Goal: Information Seeking & Learning: Learn about a topic

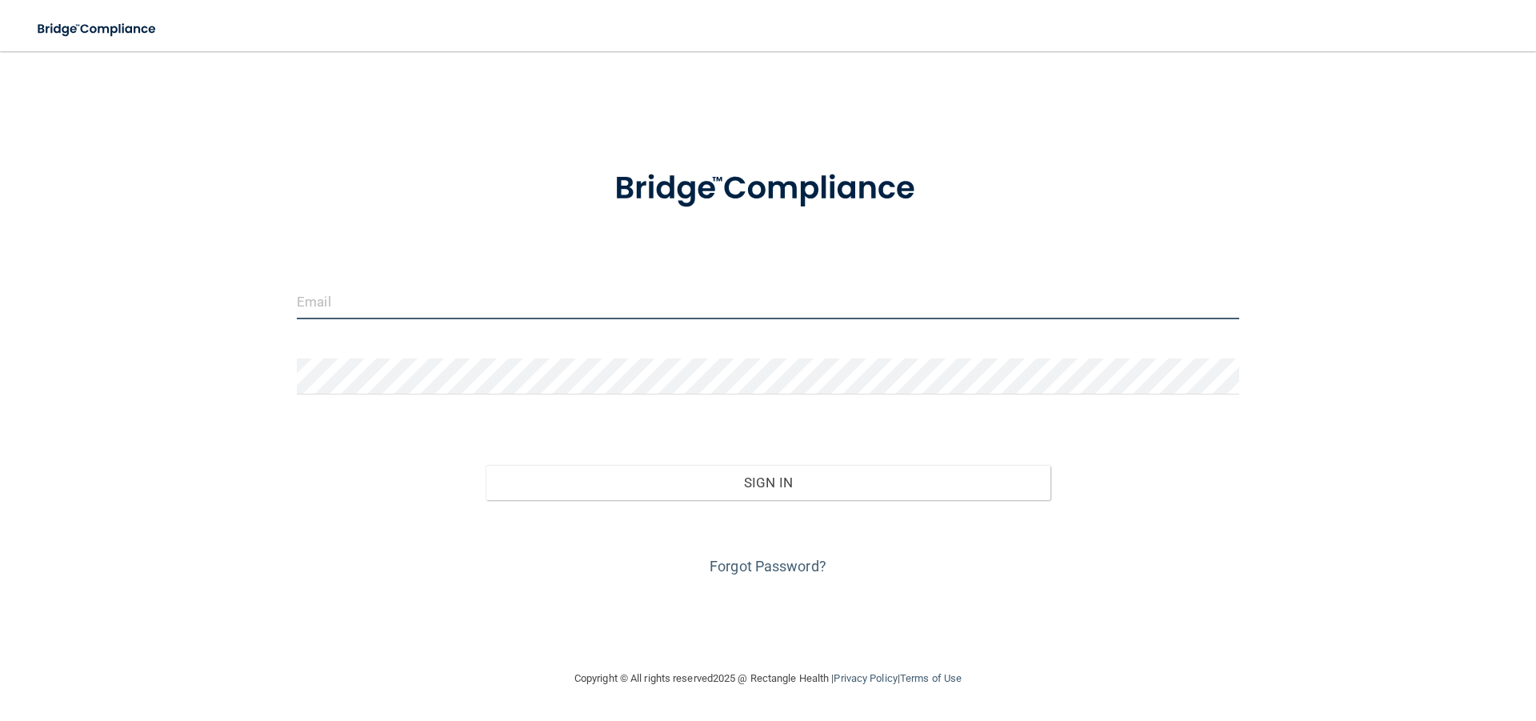
click at [585, 290] on input "email" at bounding box center [768, 301] width 943 height 36
click at [767, 575] on div "Forgot Password?" at bounding box center [768, 540] width 967 height 80
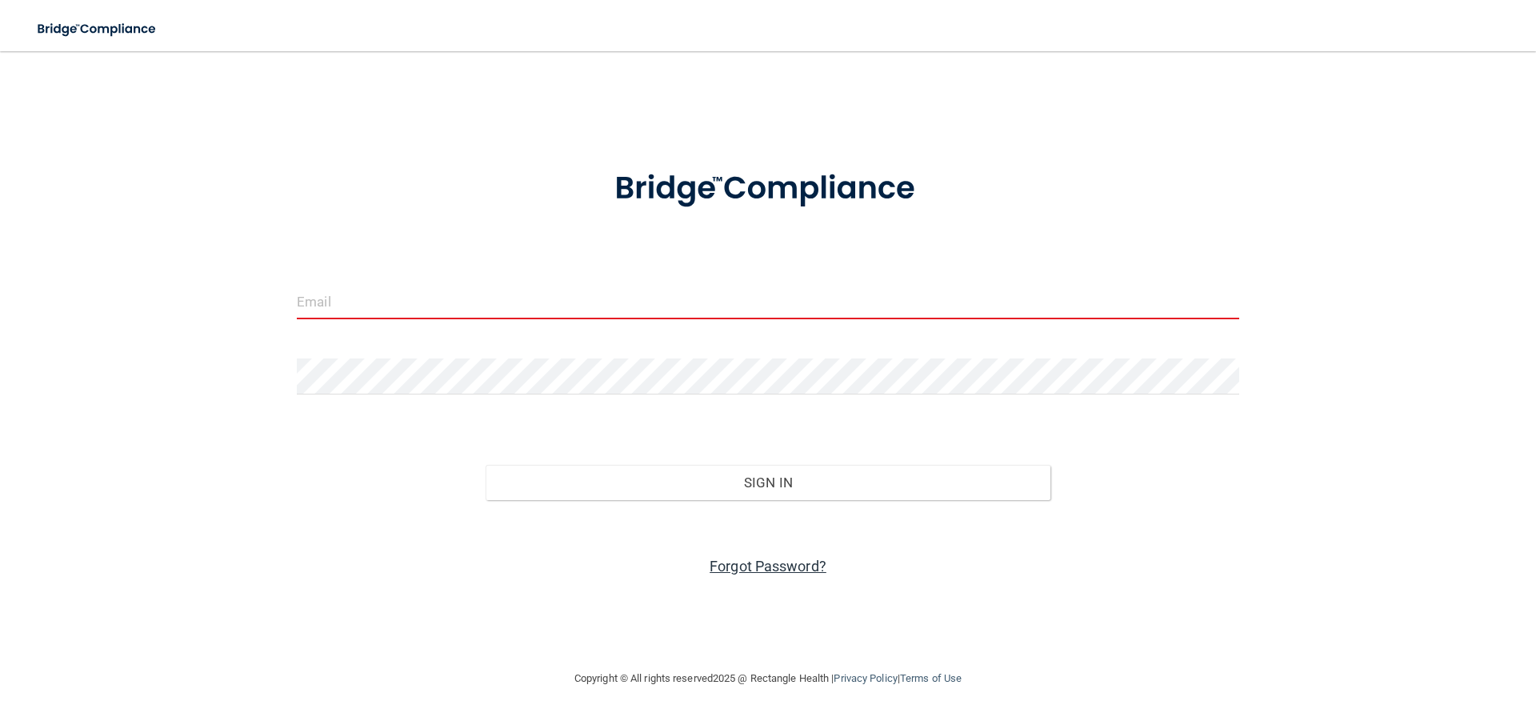
click at [769, 563] on link "Forgot Password?" at bounding box center [768, 566] width 117 height 17
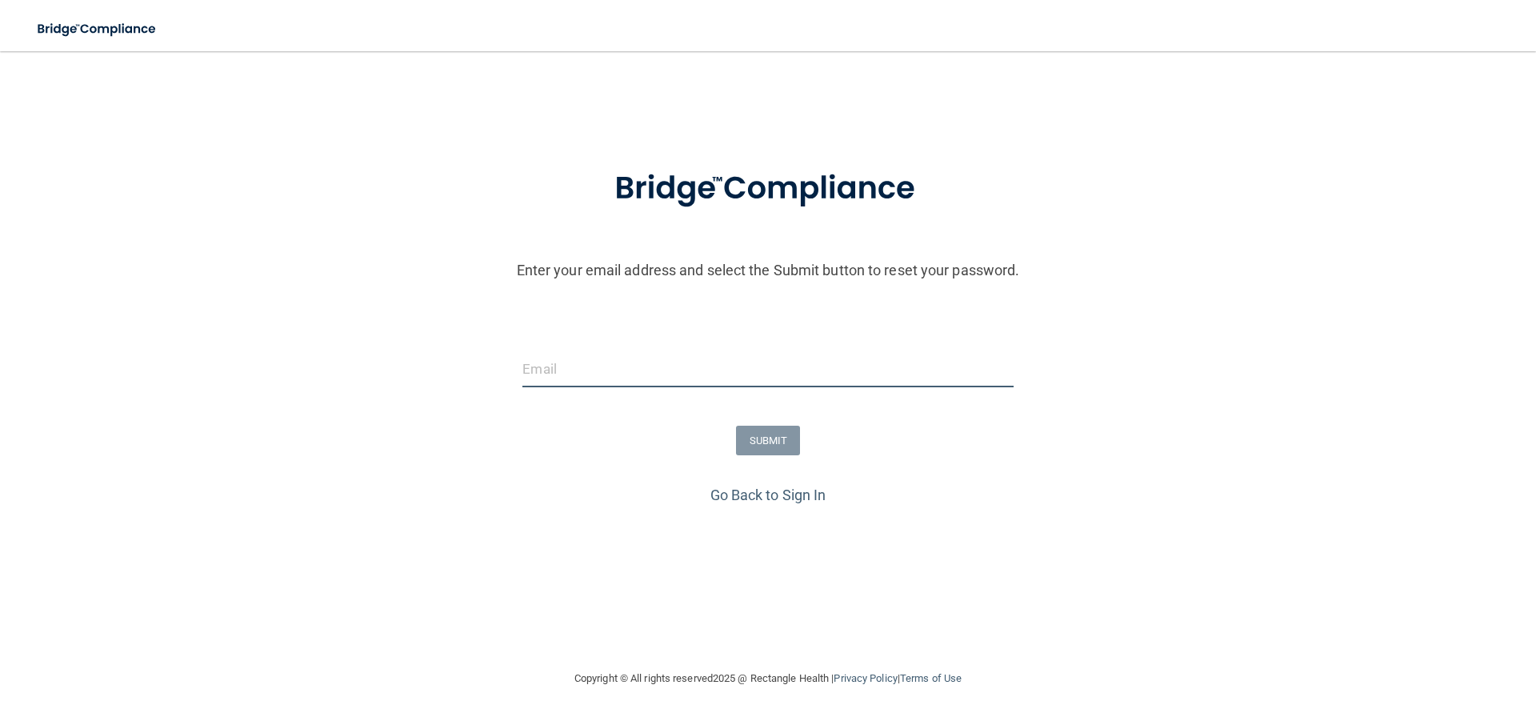
click at [563, 362] on input "email" at bounding box center [767, 369] width 490 height 36
type input "[EMAIL_ADDRESS][DOMAIN_NAME]"
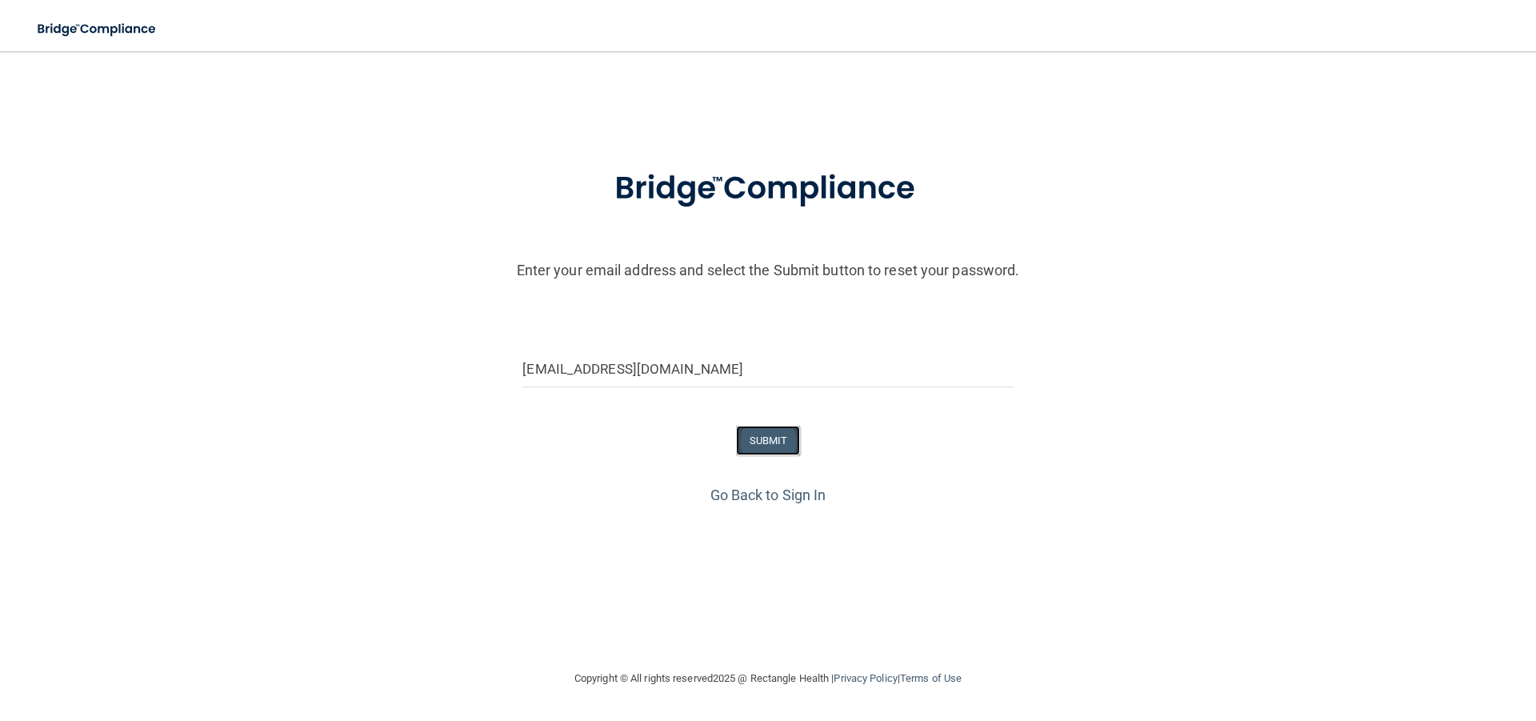
click at [763, 442] on button "SUBMIT" at bounding box center [768, 441] width 65 height 30
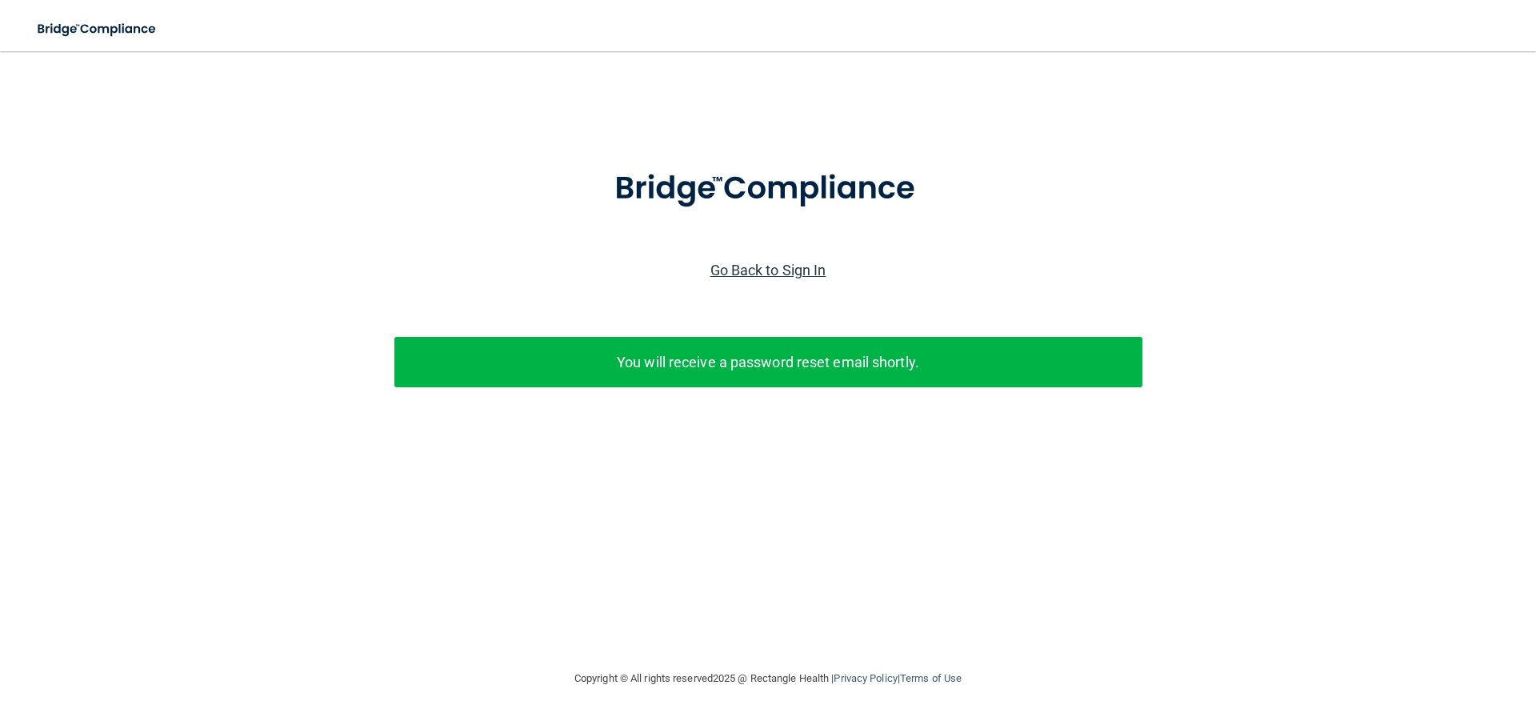
click at [801, 269] on link "Go Back to Sign In" at bounding box center [769, 270] width 116 height 17
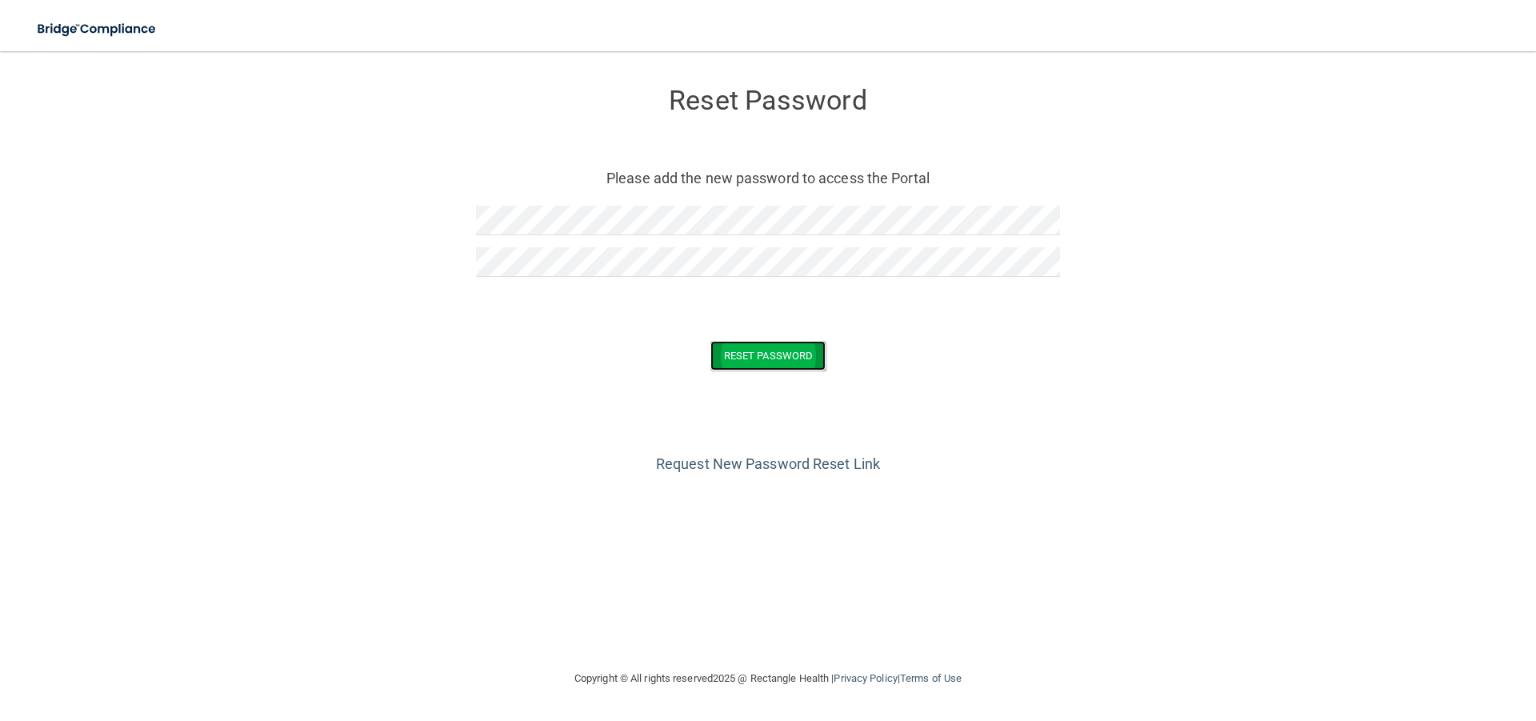
click at [795, 354] on button "Reset Password" at bounding box center [768, 356] width 115 height 30
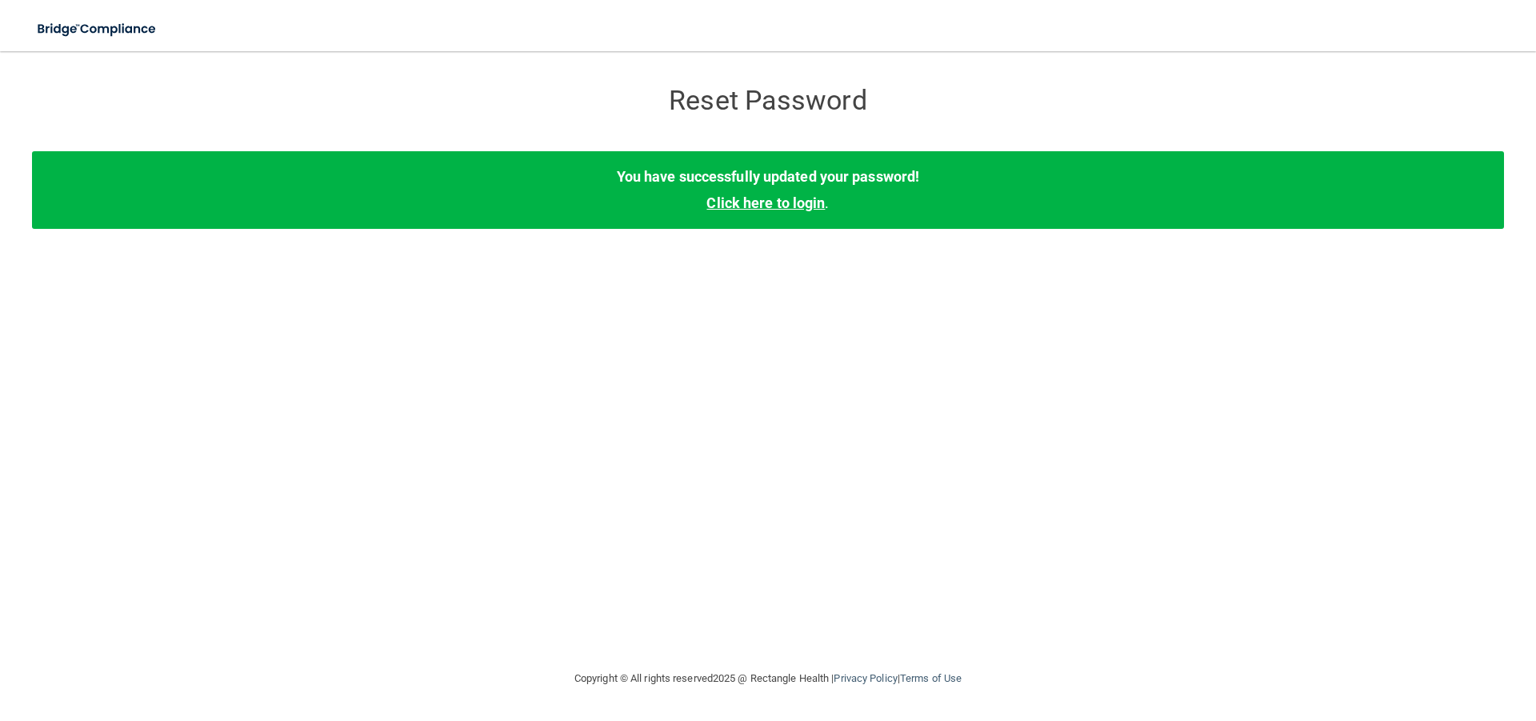
click at [783, 210] on link "Click here to login" at bounding box center [766, 202] width 118 height 17
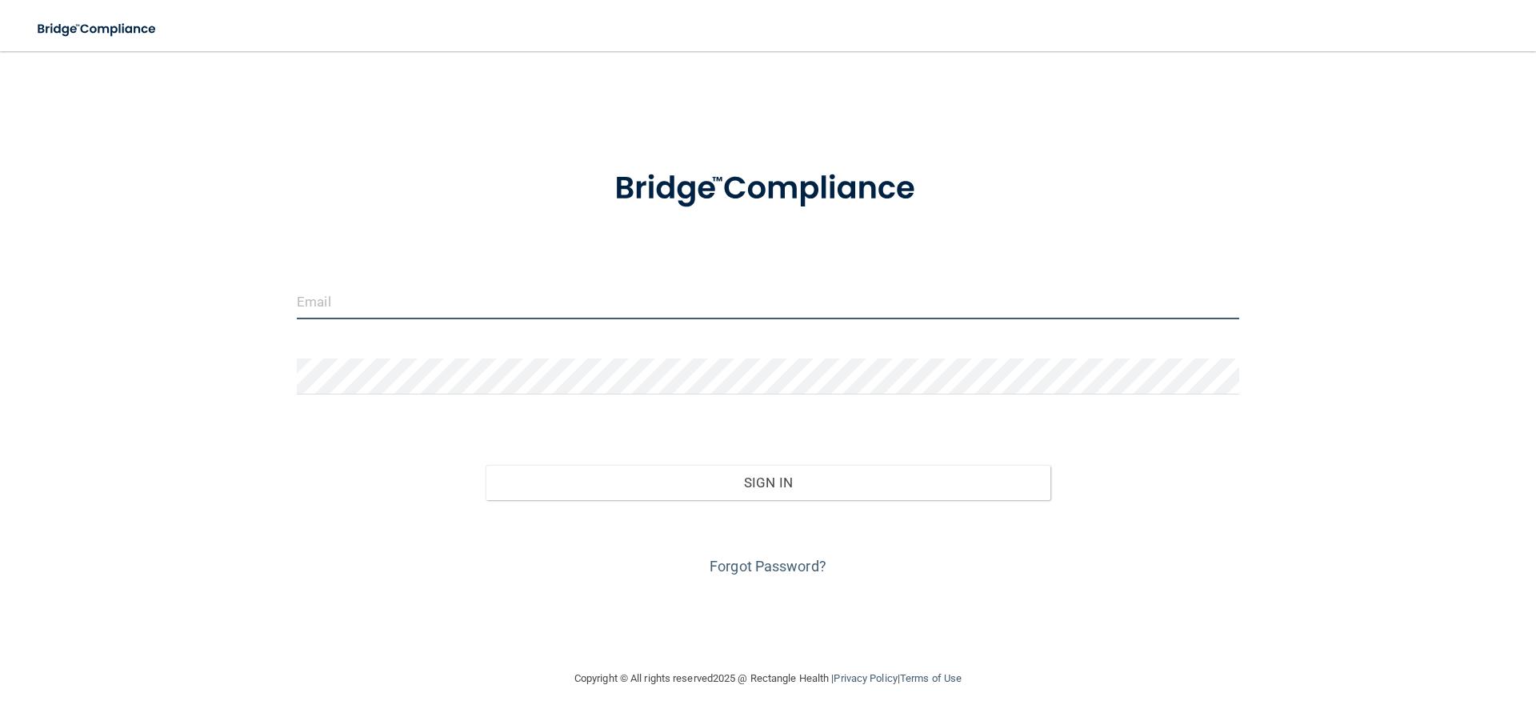
click at [383, 301] on input "email" at bounding box center [768, 301] width 943 height 36
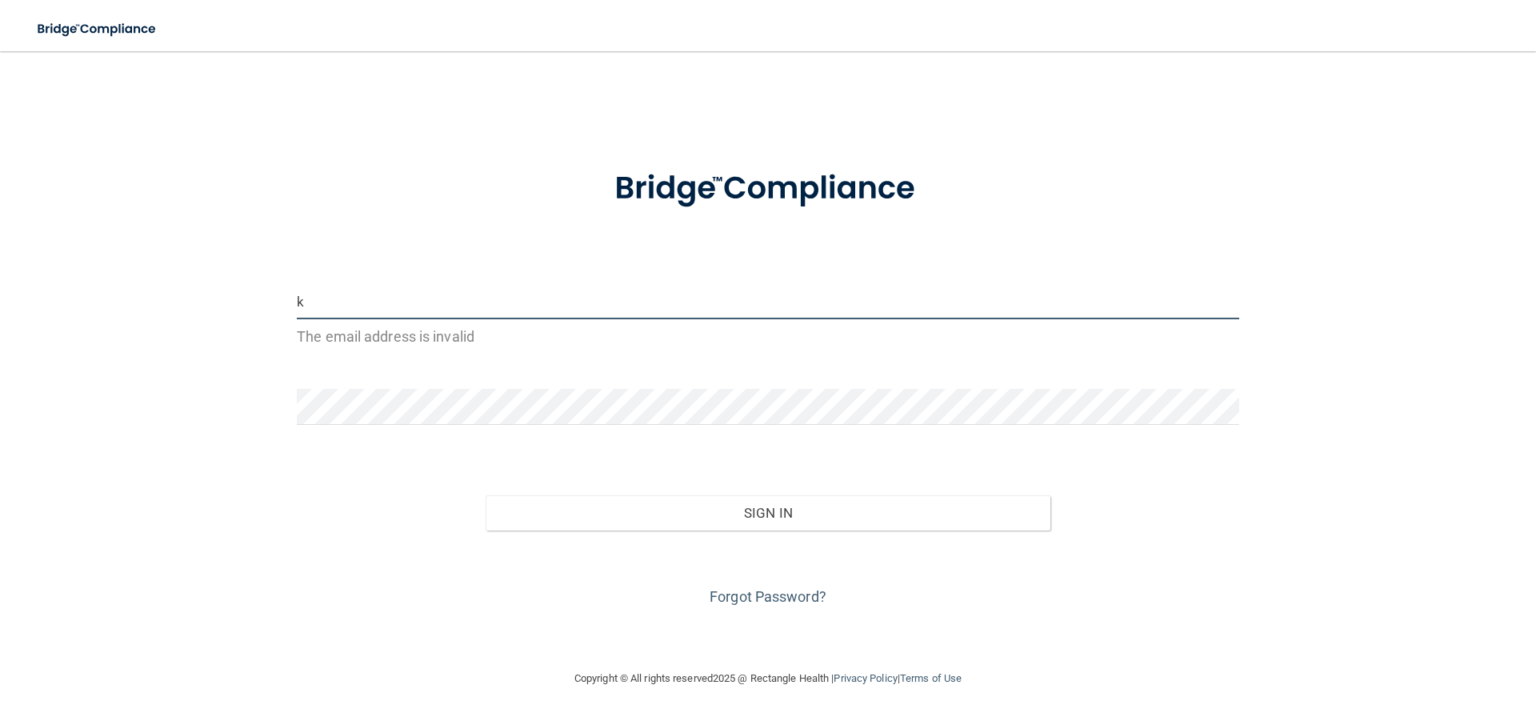
type input "[EMAIL_ADDRESS][DOMAIN_NAME]"
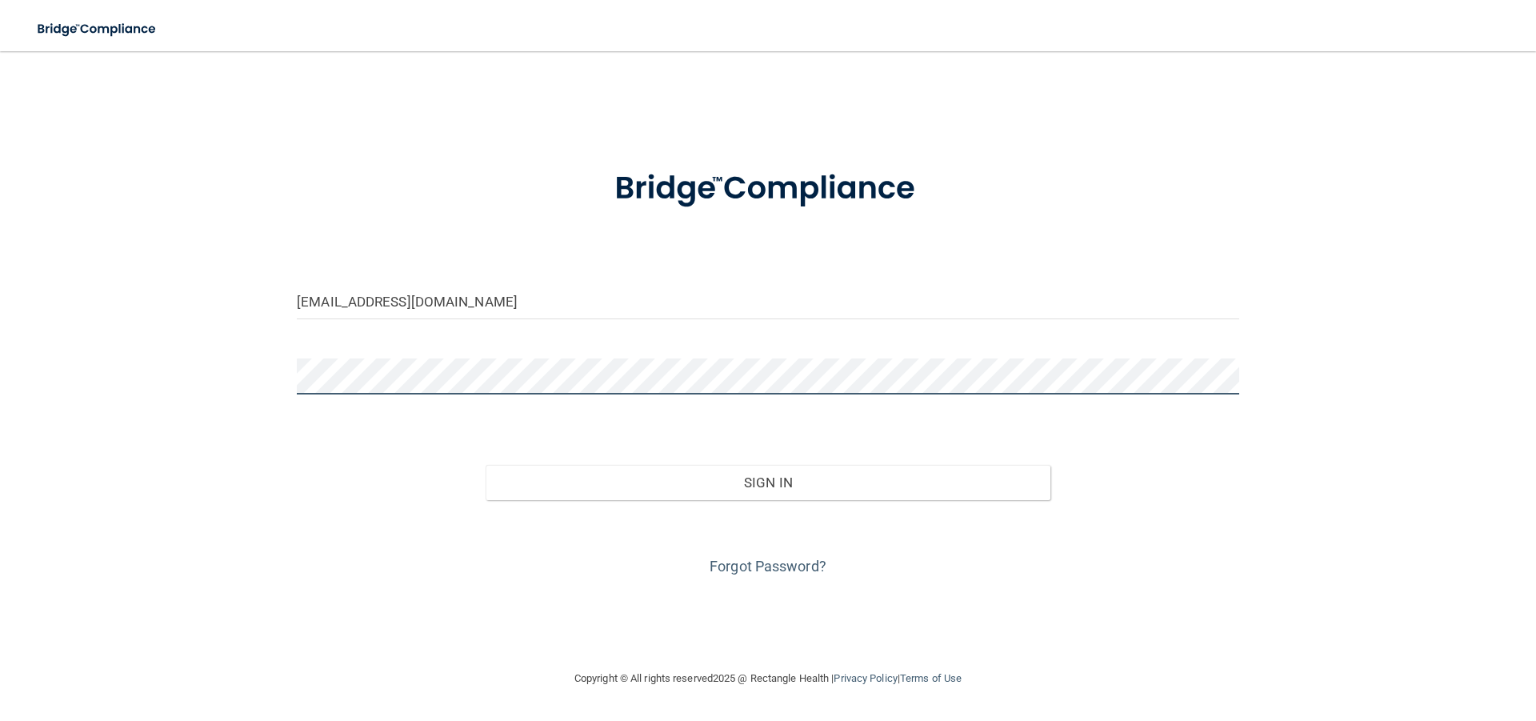
click at [486, 465] on button "Sign In" at bounding box center [769, 482] width 566 height 35
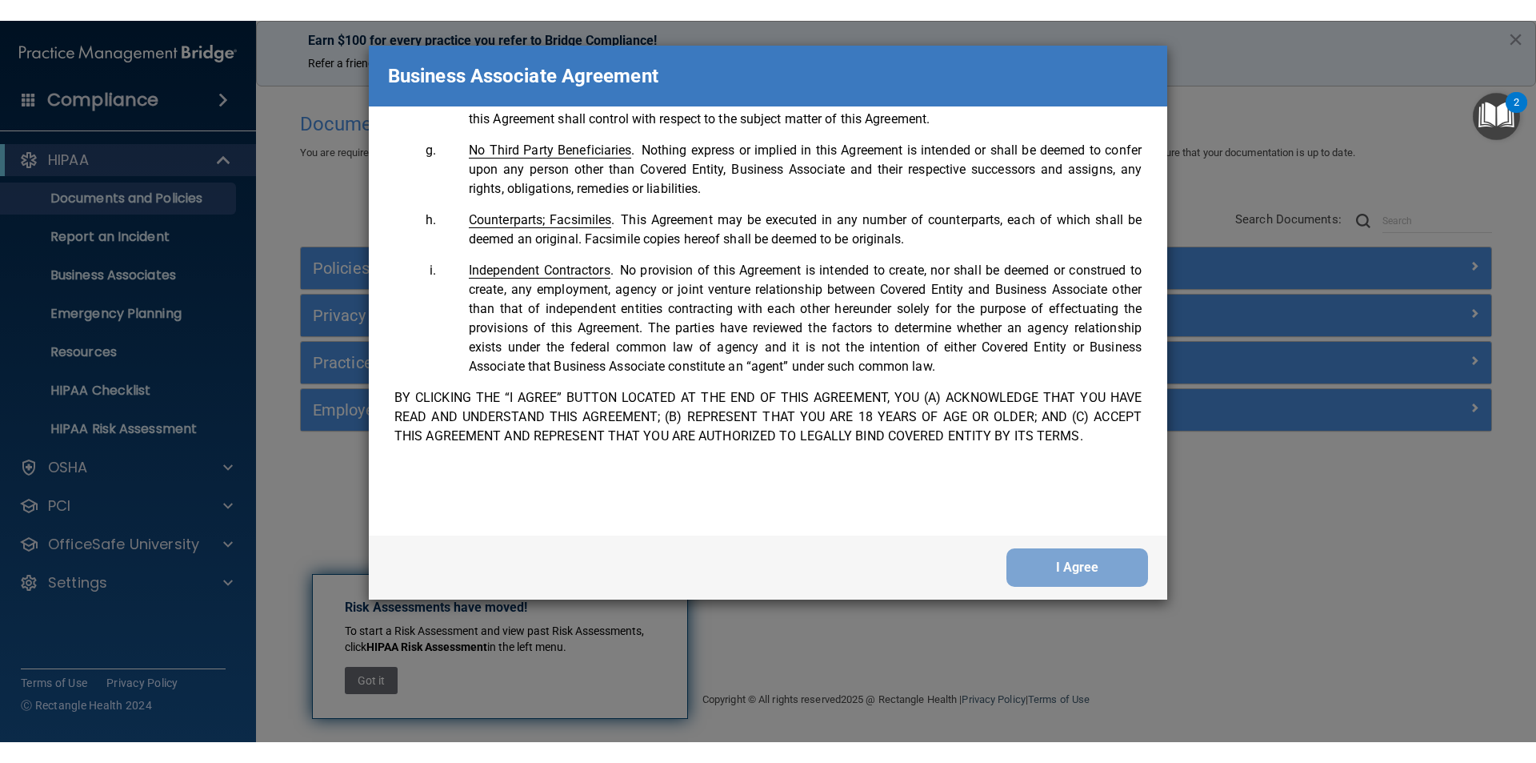
scroll to position [3263, 0]
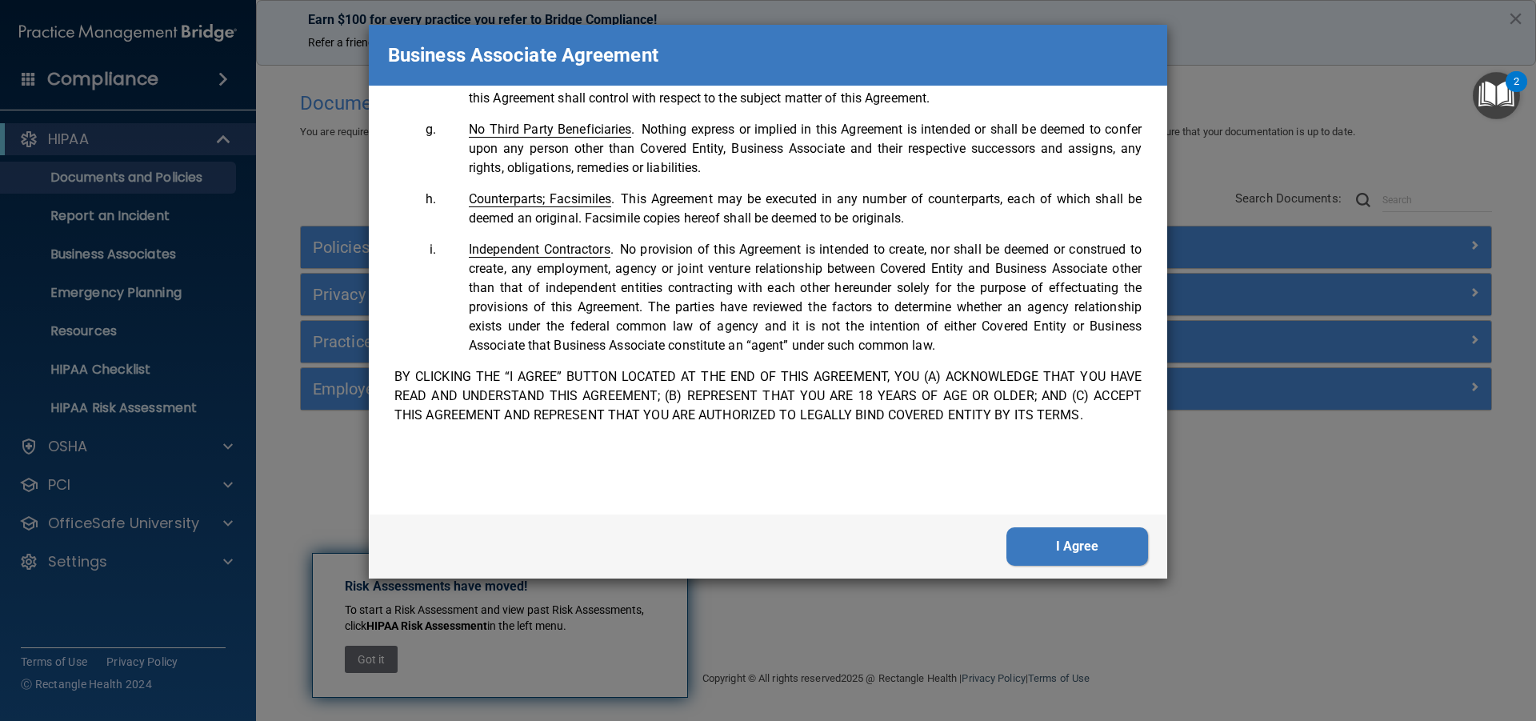
click at [1097, 546] on button "I Agree" at bounding box center [1078, 546] width 142 height 38
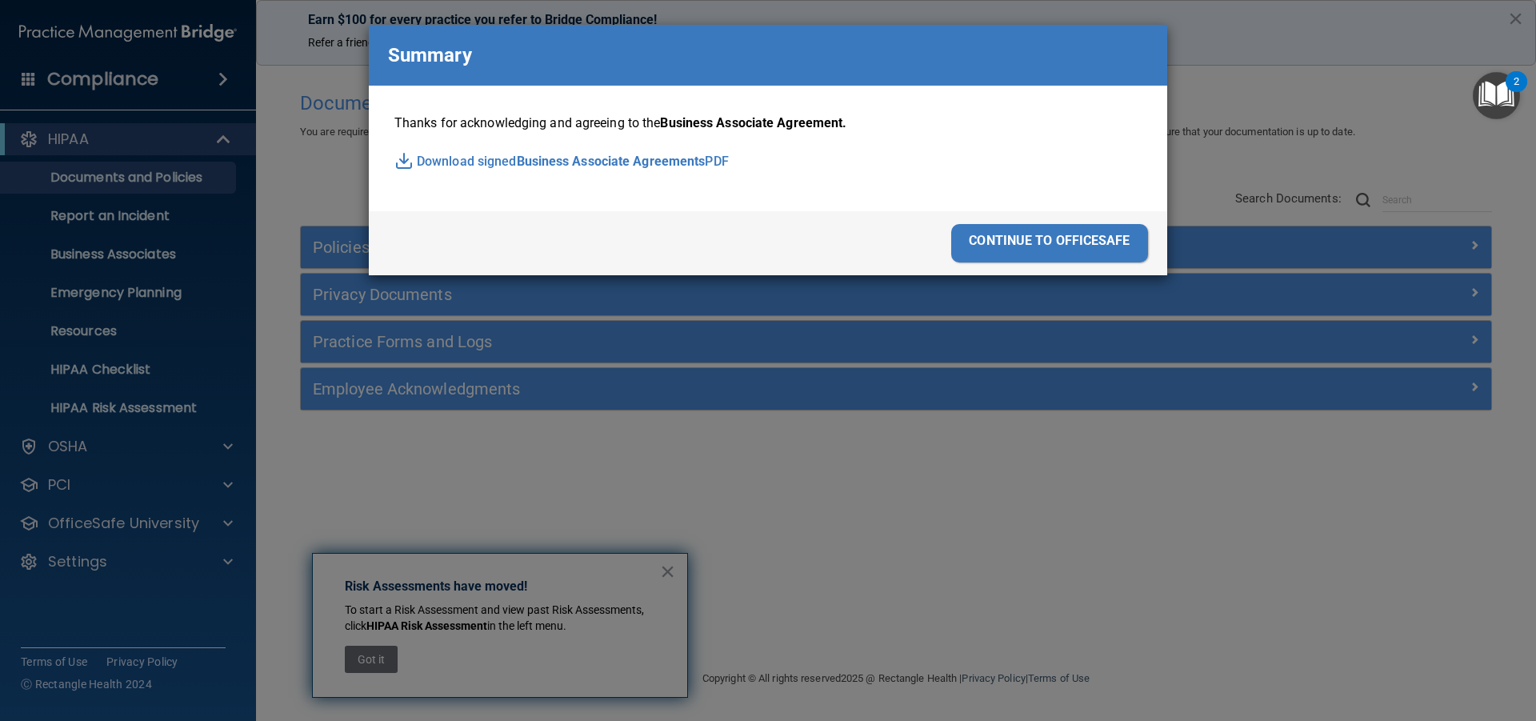
drag, startPoint x: 361, startPoint y: 90, endPoint x: 406, endPoint y: 155, distance: 79.3
click at [357, 94] on div "Business Associate Agreement Please sign this updated Business Associate Agreem…" at bounding box center [768, 360] width 1536 height 721
click at [587, 158] on span "Business Associate Agreements" at bounding box center [611, 162] width 189 height 24
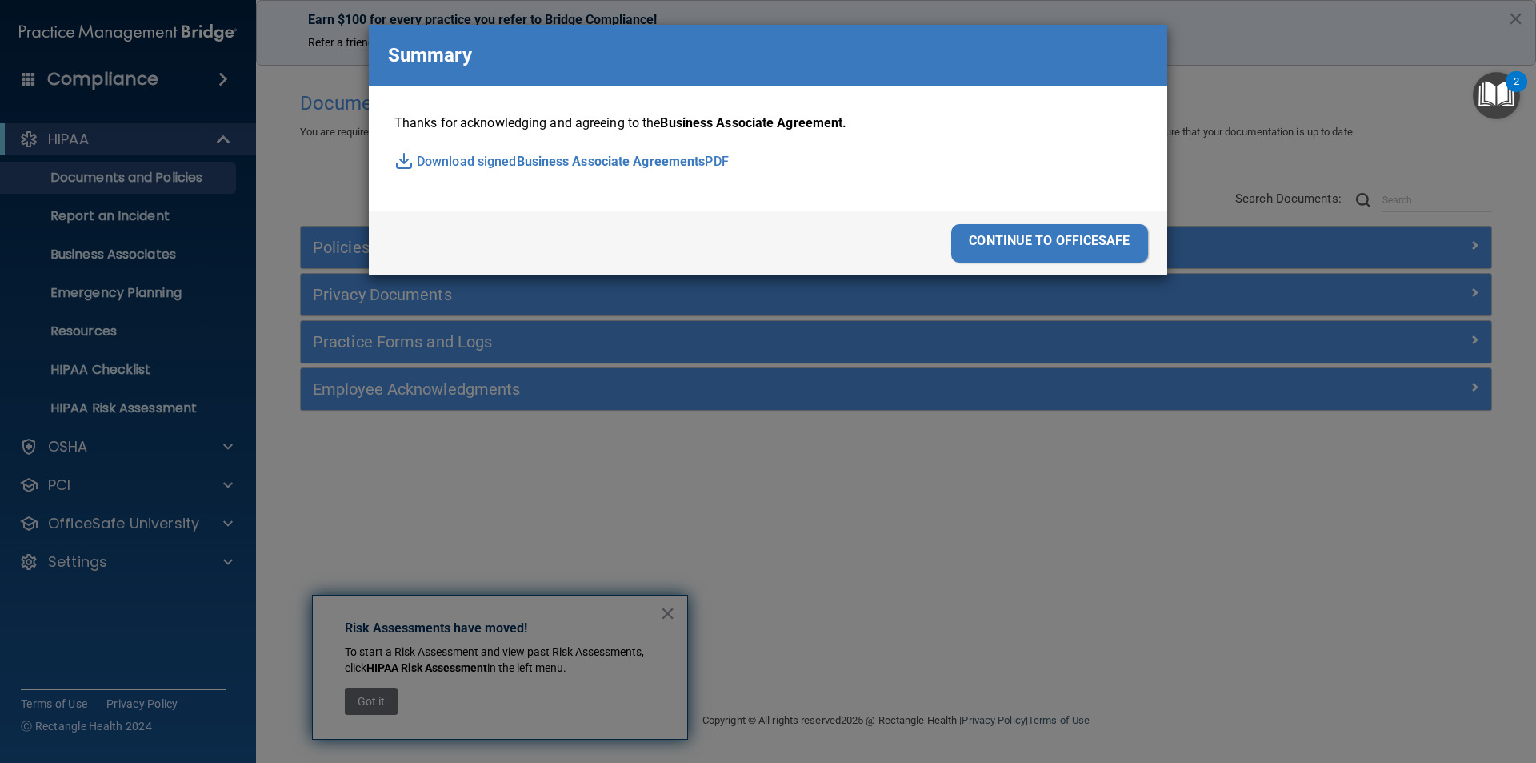
click at [1051, 246] on div "continue to officesafe" at bounding box center [1049, 243] width 197 height 38
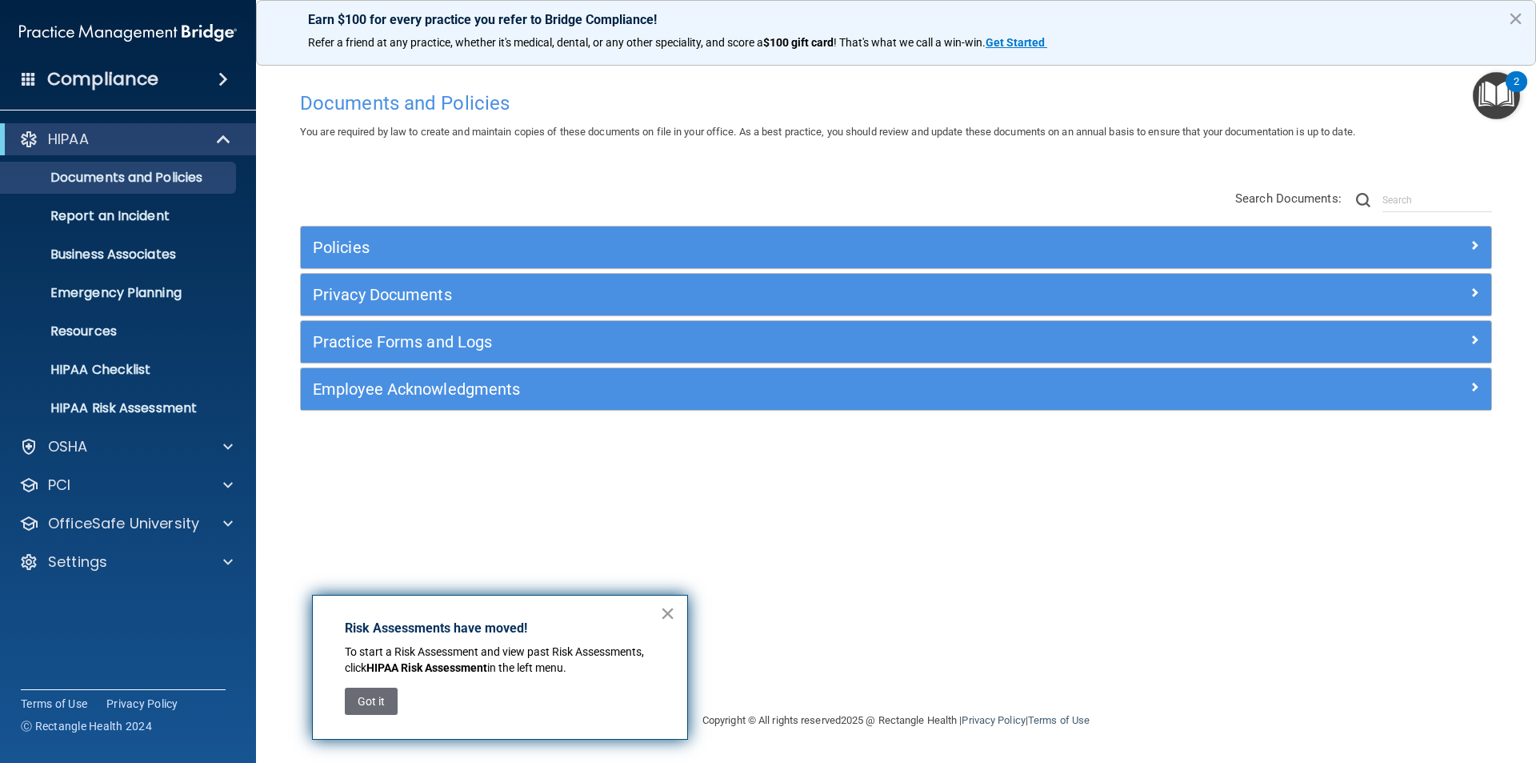
click at [672, 612] on button "×" at bounding box center [667, 613] width 15 height 26
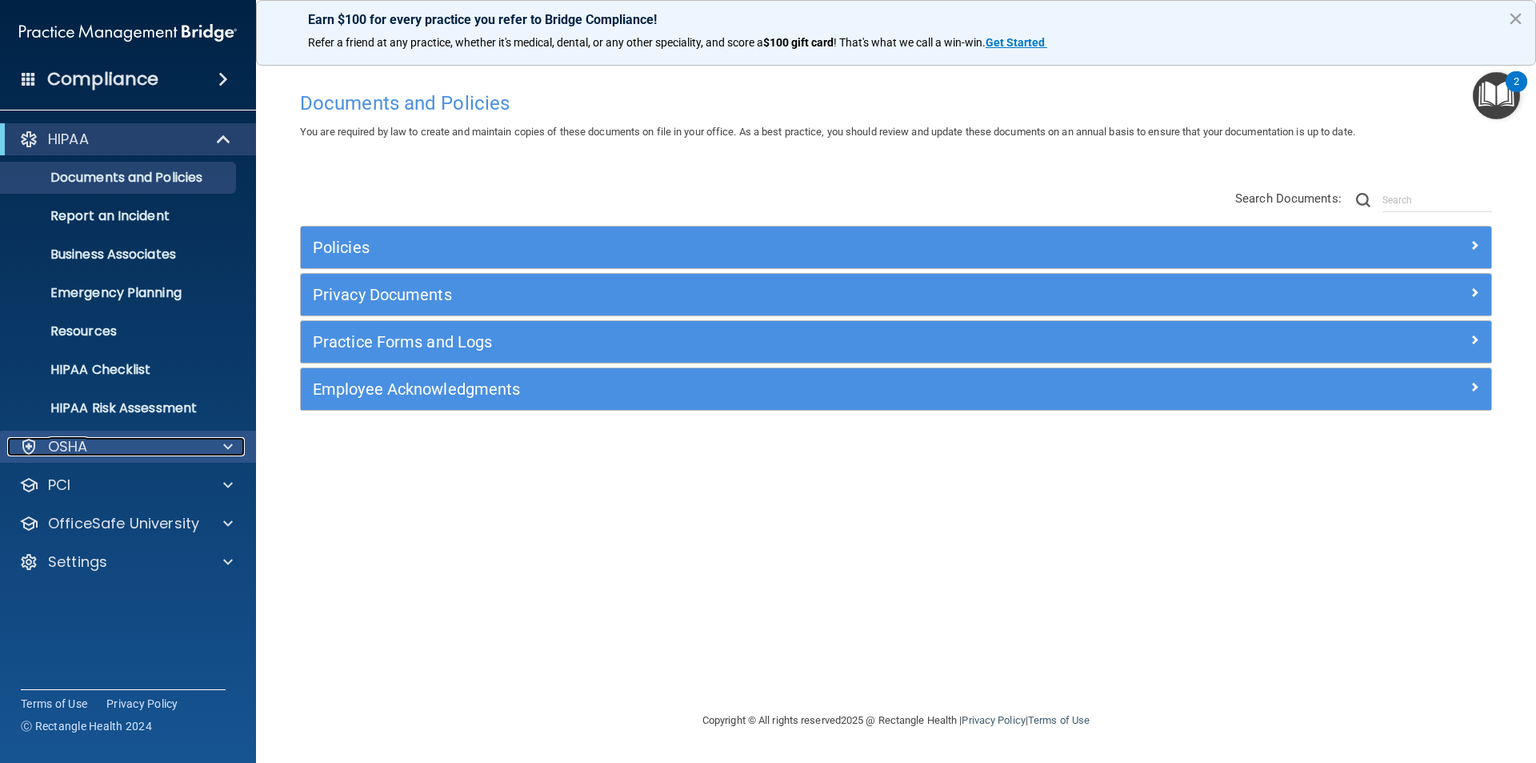
click at [125, 442] on div "OSHA" at bounding box center [106, 446] width 198 height 19
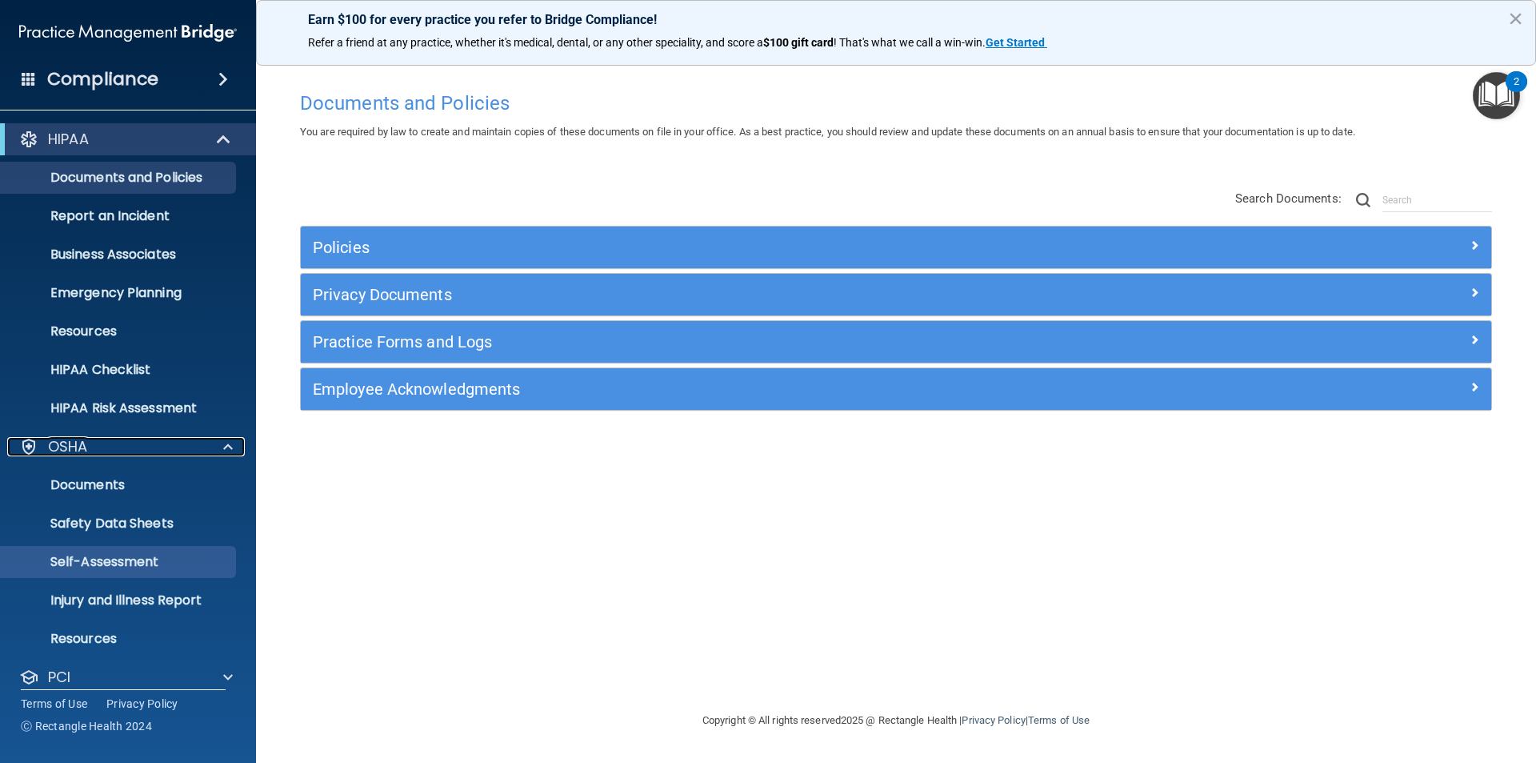
scroll to position [80, 0]
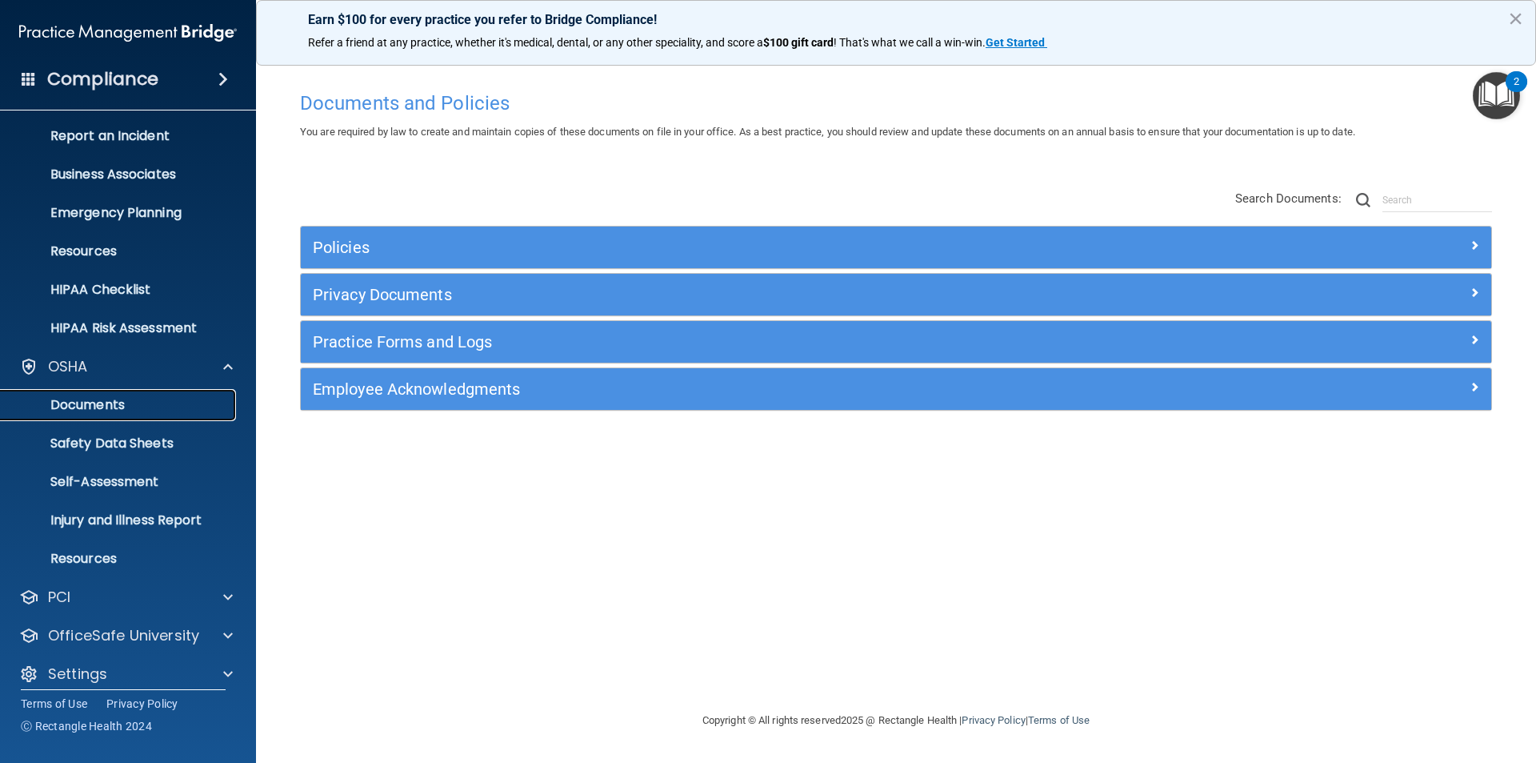
click at [93, 402] on p "Documents" at bounding box center [119, 405] width 218 height 16
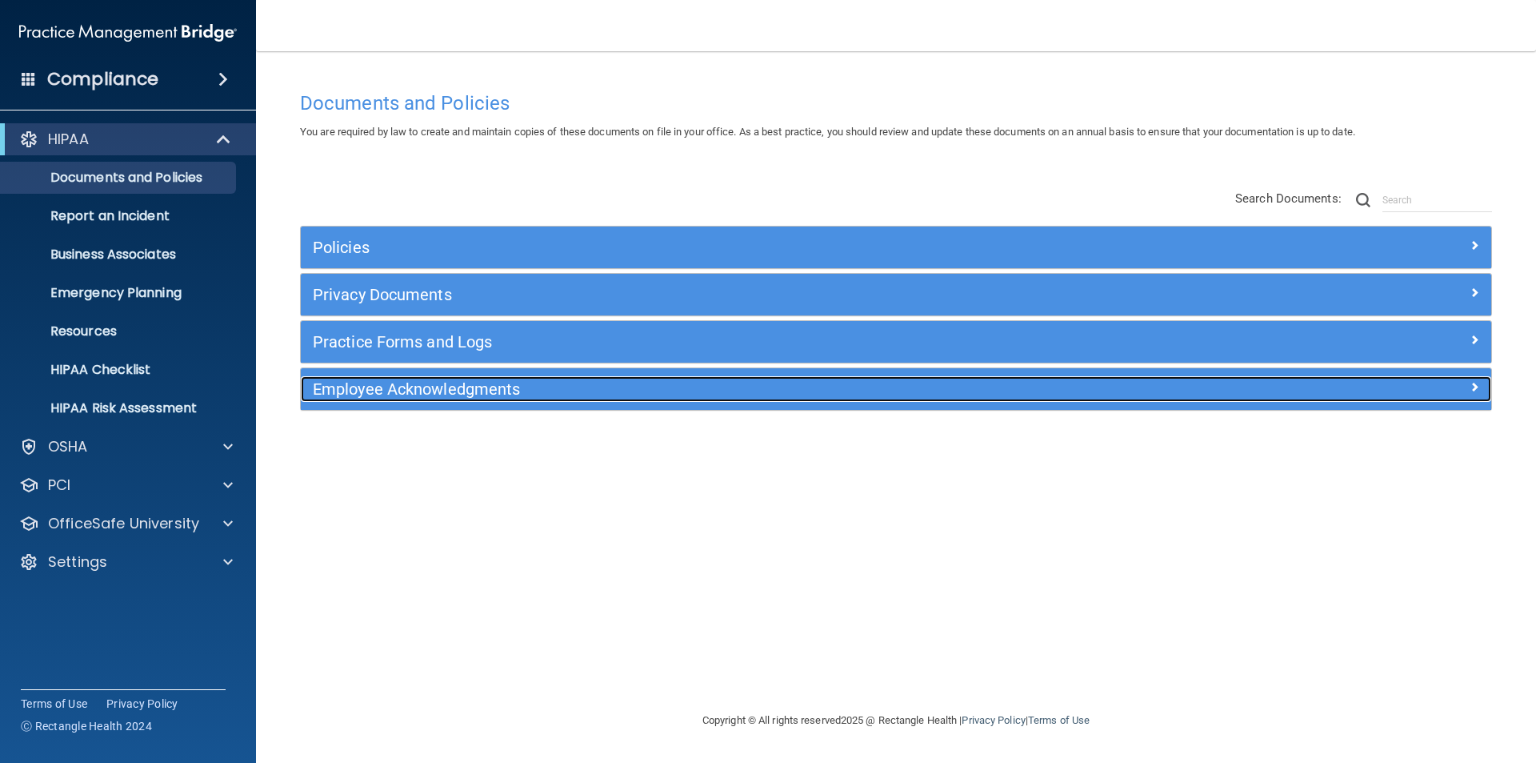
click at [417, 387] on h5 "Employee Acknowledgments" at bounding box center [747, 389] width 869 height 18
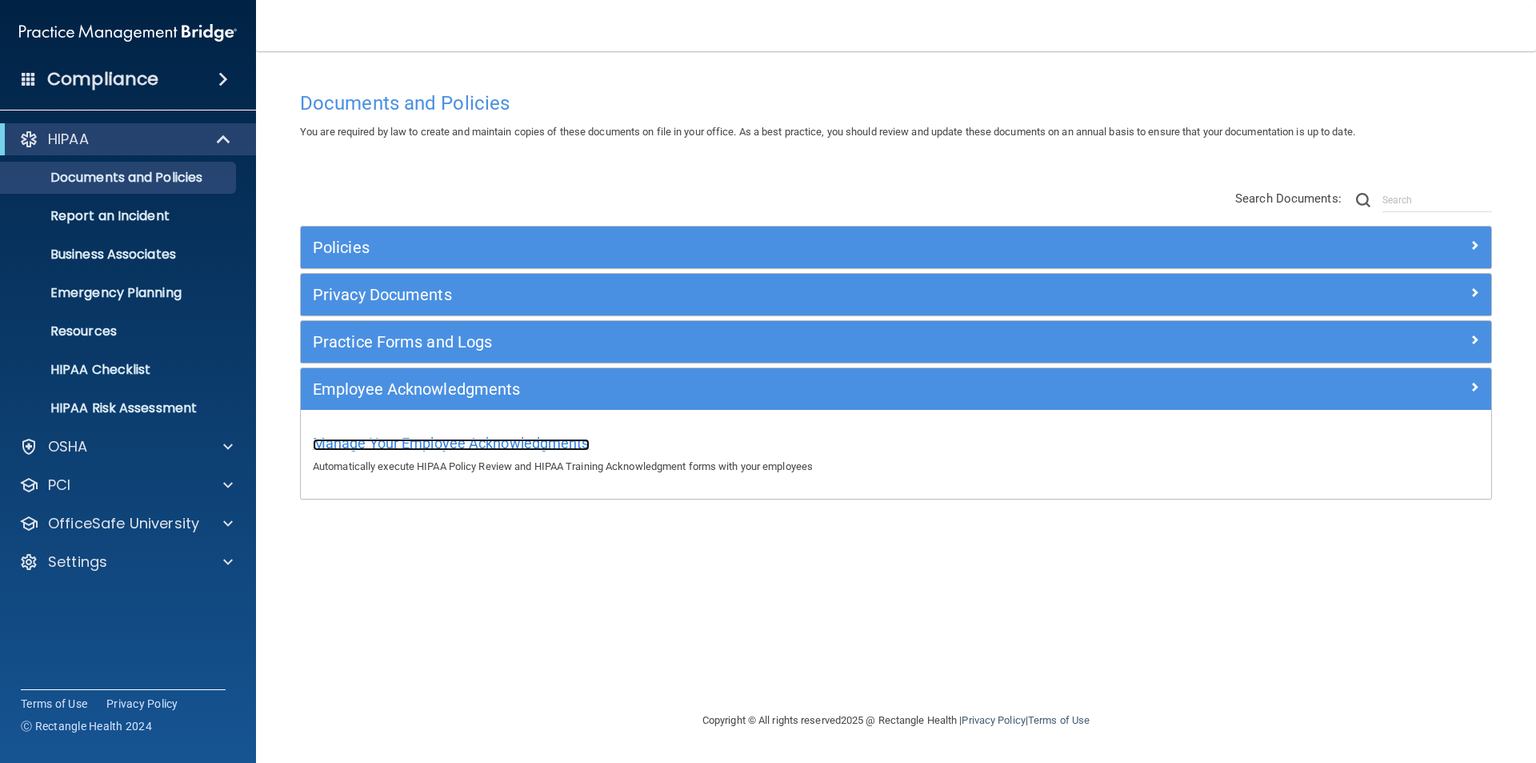
click at [490, 448] on span "Manage Your Employee Acknowledgments" at bounding box center [451, 442] width 277 height 17
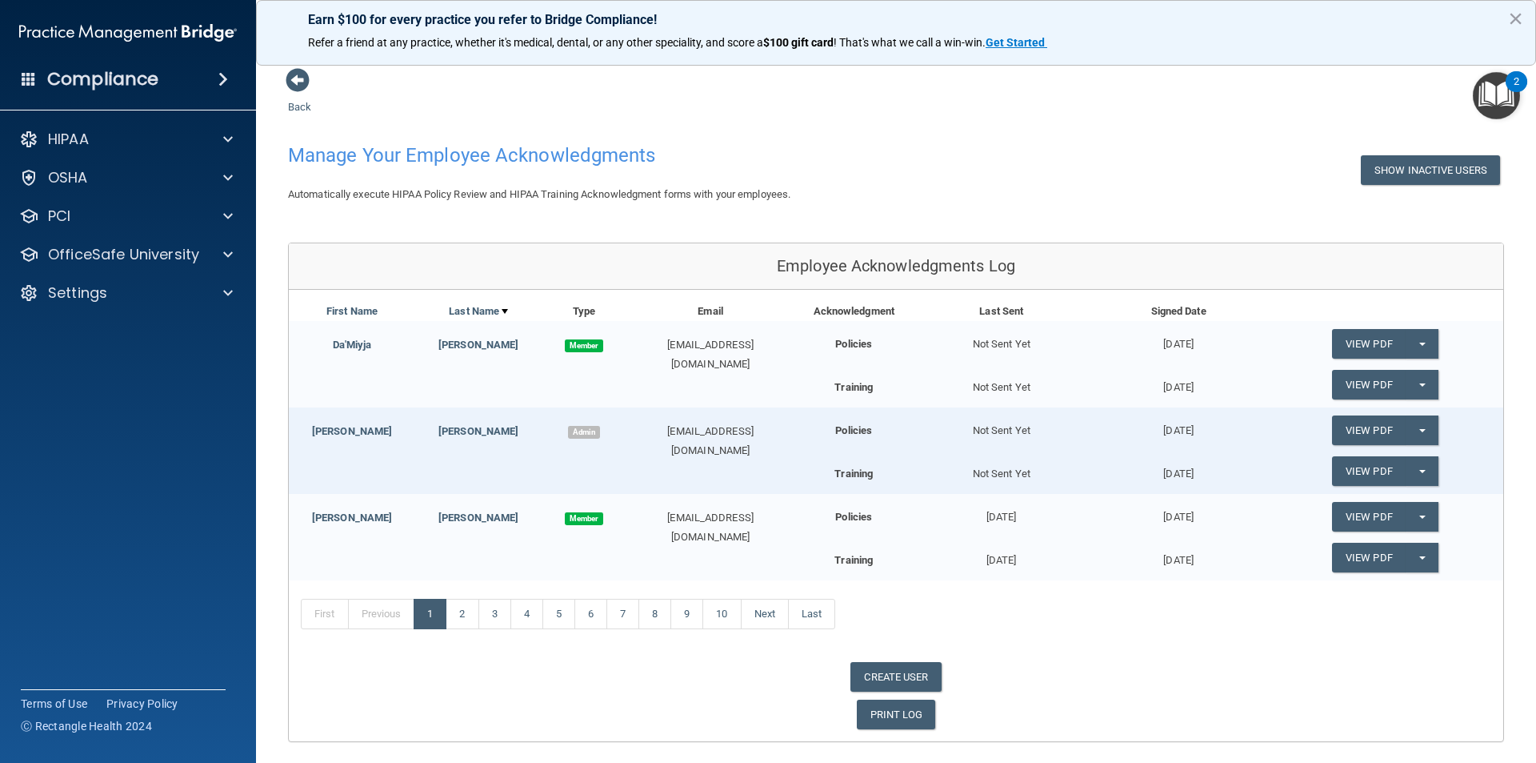
click at [153, 78] on h4 "Compliance" at bounding box center [102, 79] width 111 height 22
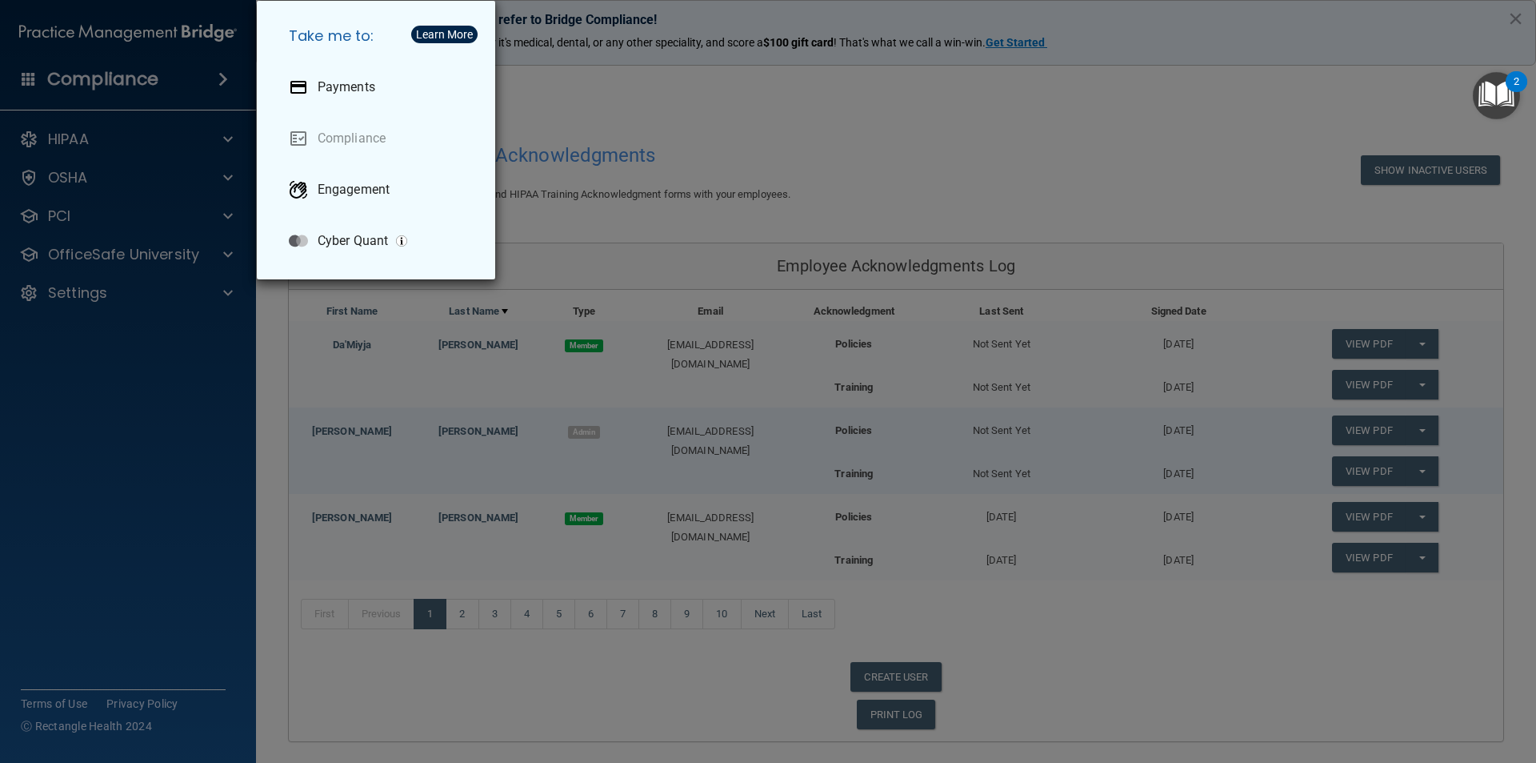
click at [879, 126] on div "Take me to: Payments Compliance Engagement Cyber Quant" at bounding box center [768, 381] width 1536 height 763
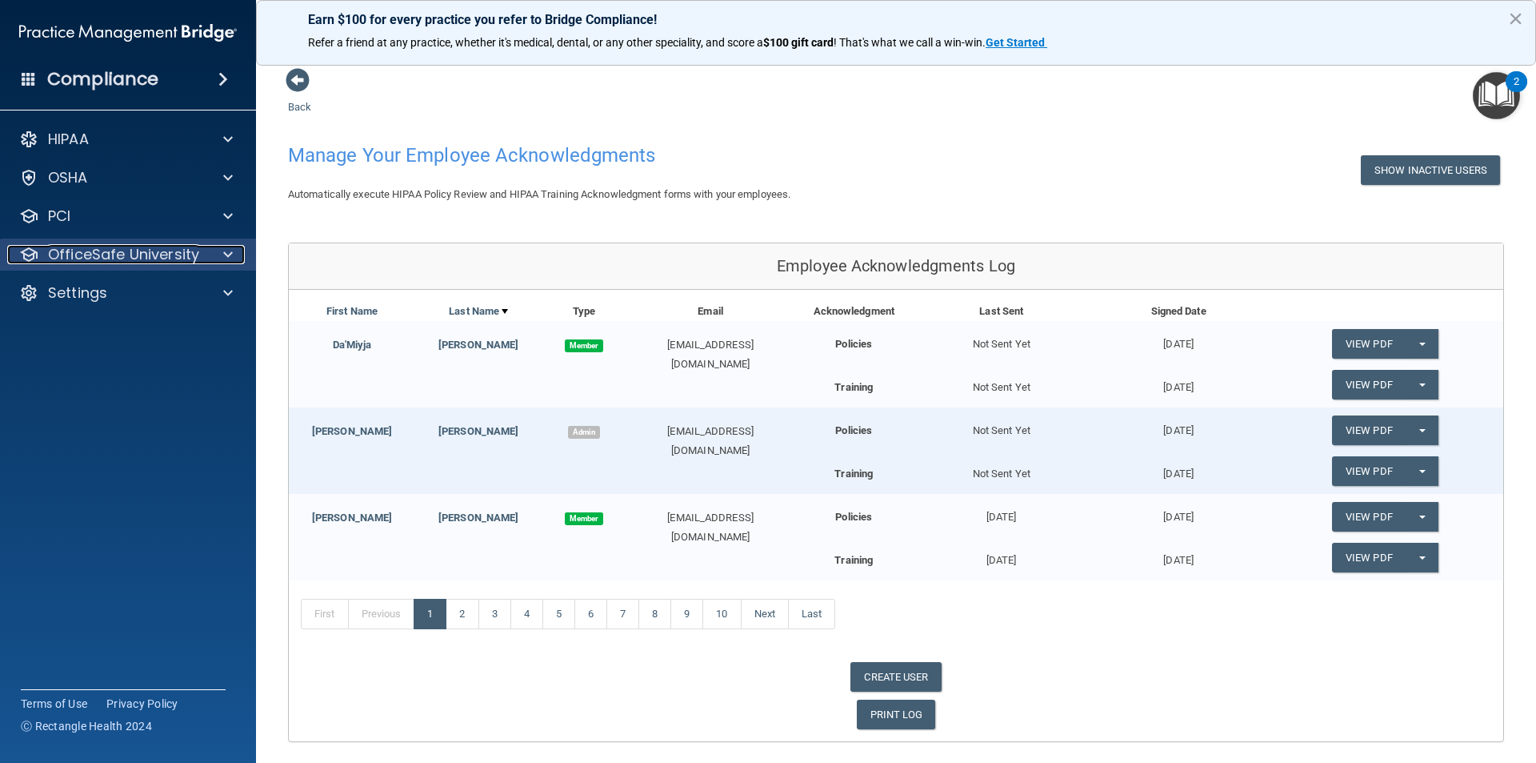
click at [162, 256] on p "OfficeSafe University" at bounding box center [123, 254] width 151 height 19
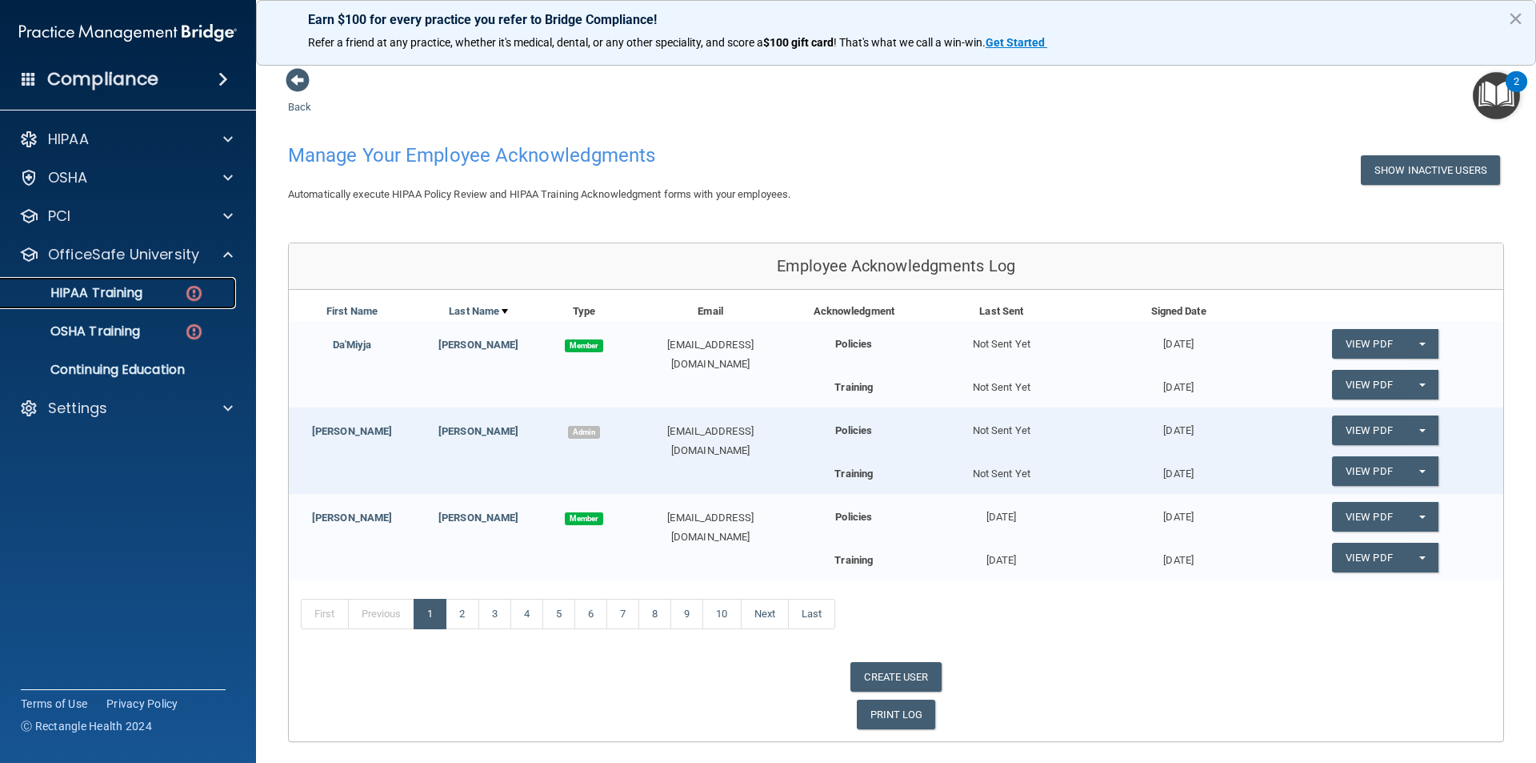
click at [144, 290] on div "HIPAA Training" at bounding box center [119, 293] width 218 height 16
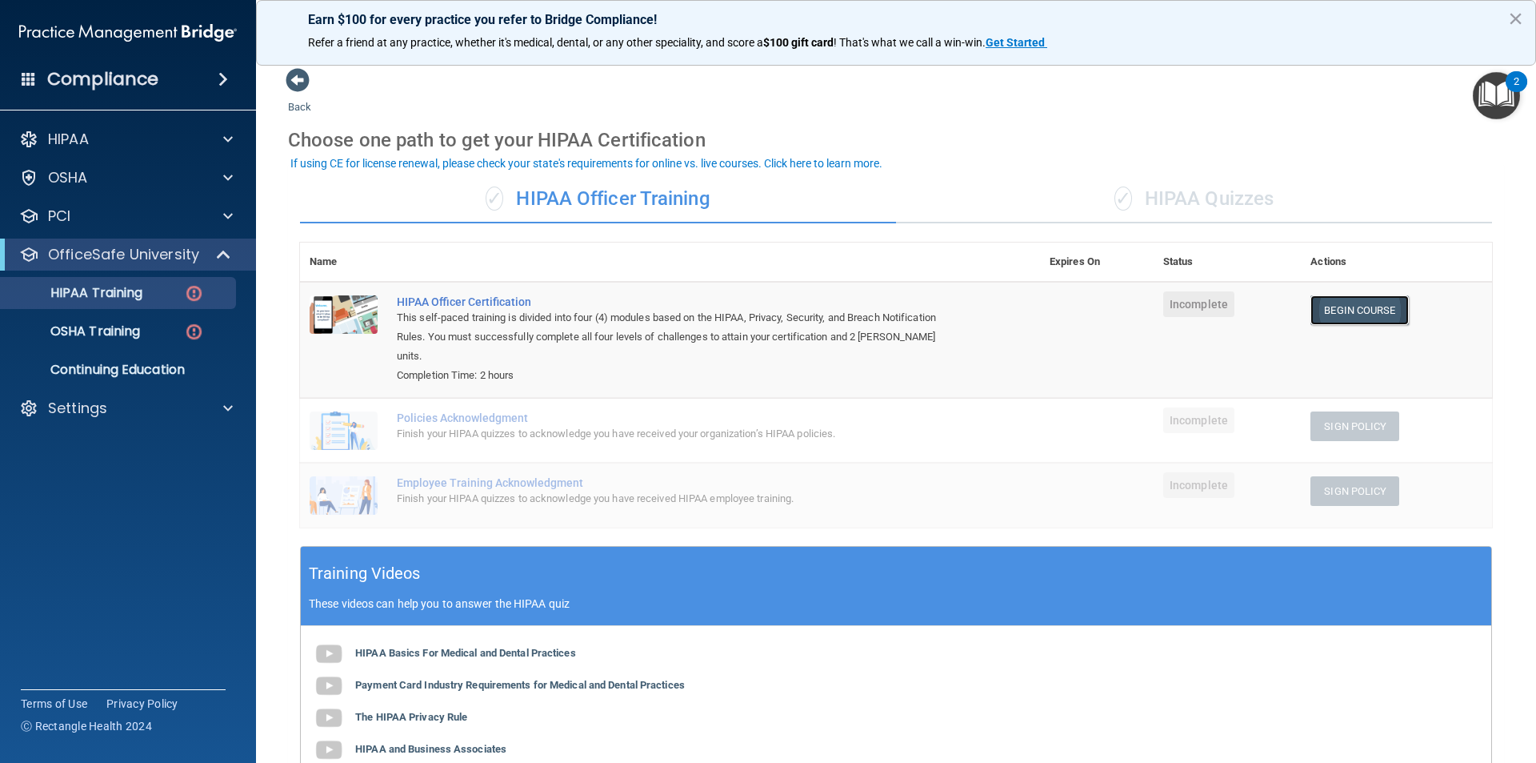
click at [1362, 309] on link "Begin Course" at bounding box center [1360, 310] width 98 height 30
